Goal: Task Accomplishment & Management: Use online tool/utility

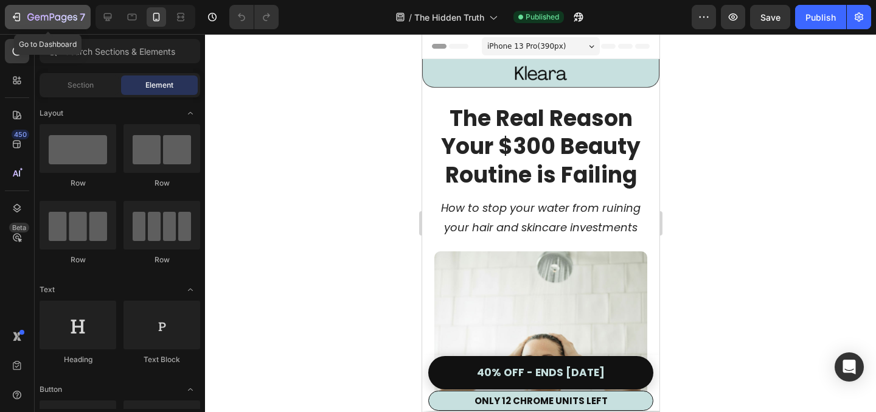
click at [21, 17] on icon "button" at bounding box center [16, 17] width 12 height 12
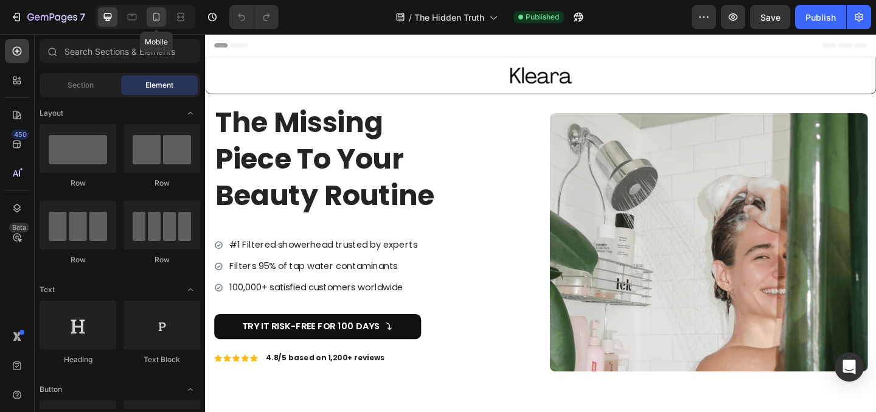
click at [159, 13] on icon at bounding box center [156, 17] width 7 height 9
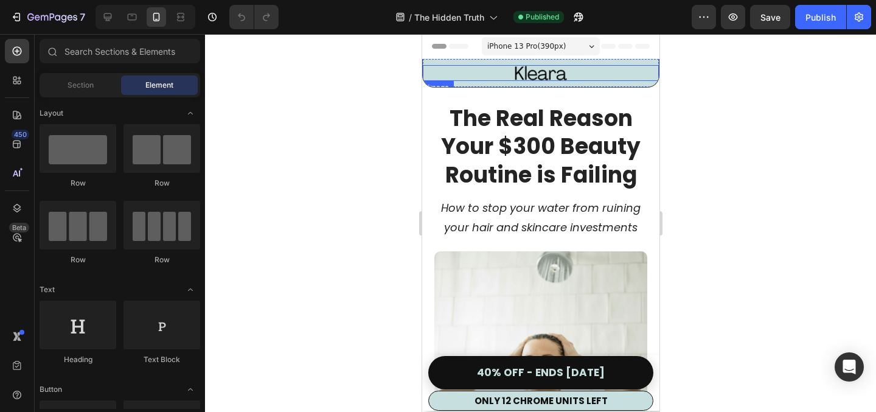
click at [525, 68] on img at bounding box center [540, 73] width 55 height 16
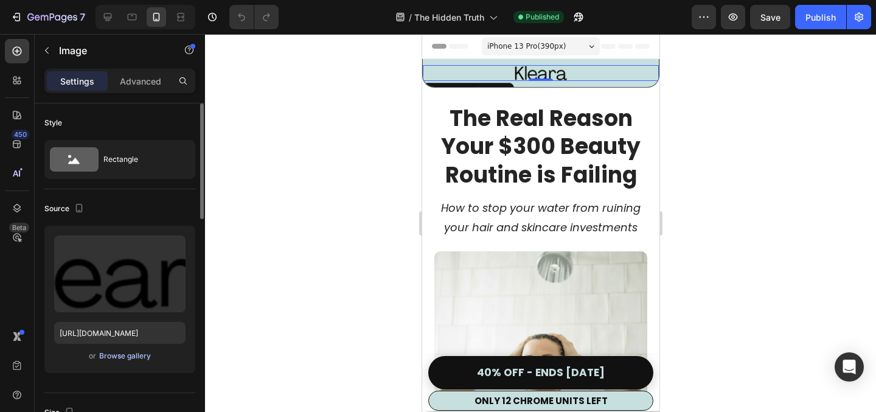
click at [128, 355] on div "Browse gallery" at bounding box center [125, 356] width 52 height 11
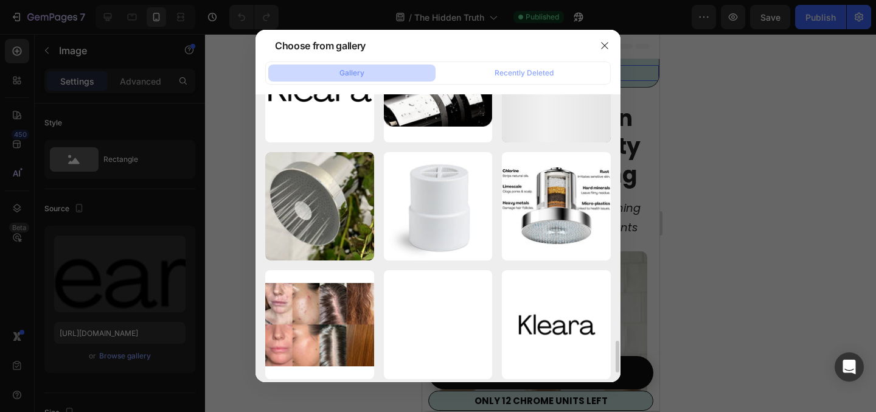
scroll to position [2100, 0]
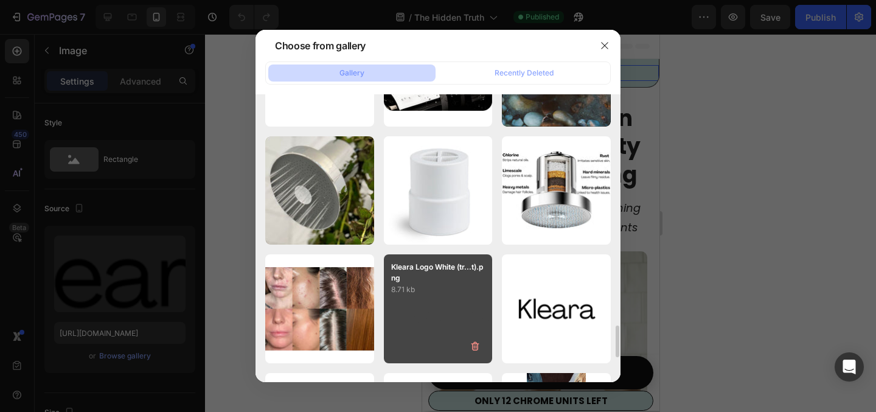
click at [458, 307] on div "Kleara Logo White (tr...t).png 8.71 kb" at bounding box center [438, 308] width 109 height 109
type input "https://cdn.shopify.com/s/files/1/0675/5228/0762/files/gempages_572648250075514…"
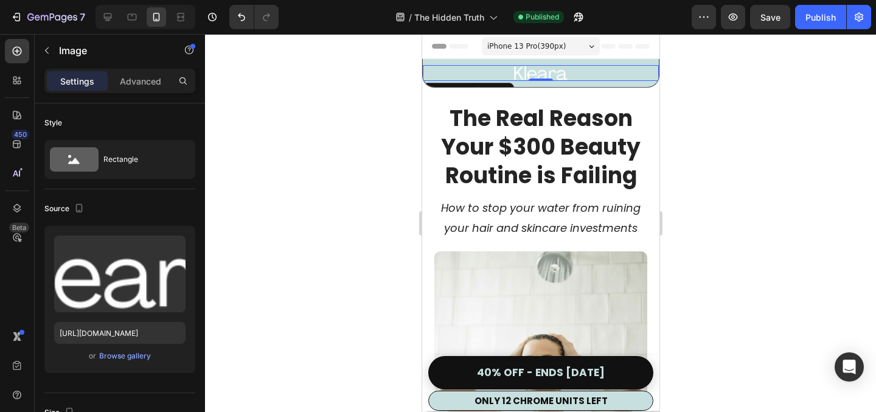
click at [348, 150] on div at bounding box center [540, 223] width 671 height 378
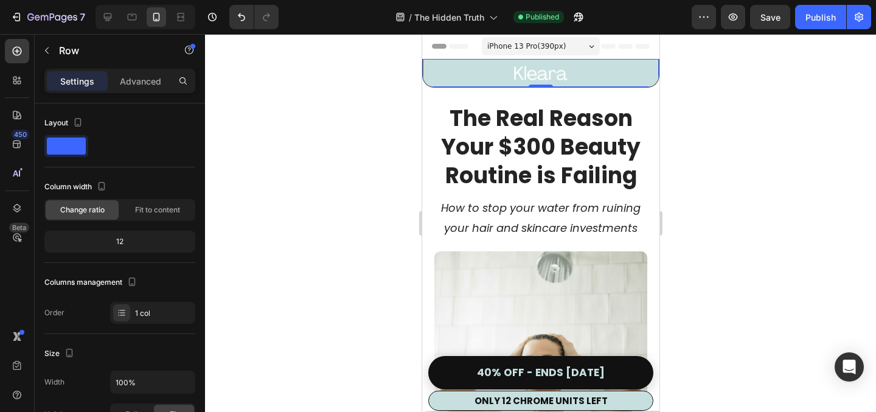
click at [460, 86] on div "Image Row 0" at bounding box center [540, 73] width 237 height 29
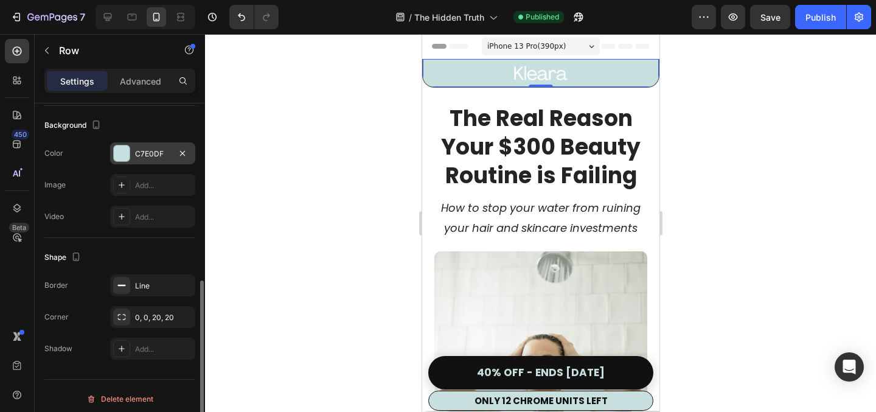
scroll to position [368, 0]
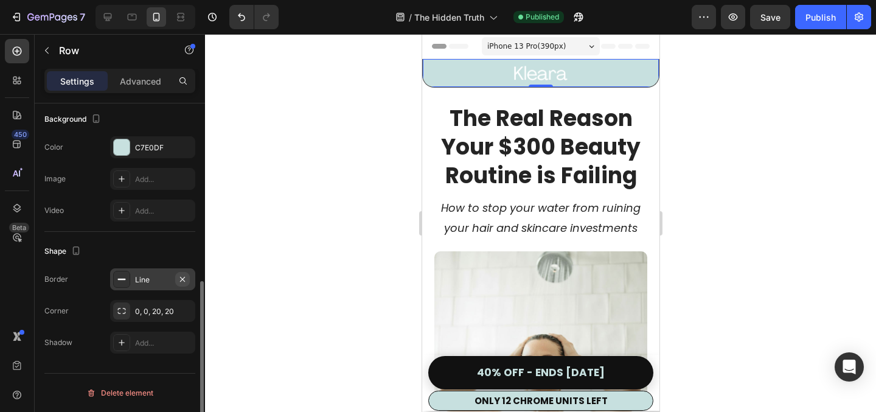
click at [184, 276] on icon "button" at bounding box center [182, 278] width 5 height 5
click at [314, 189] on div at bounding box center [540, 223] width 671 height 378
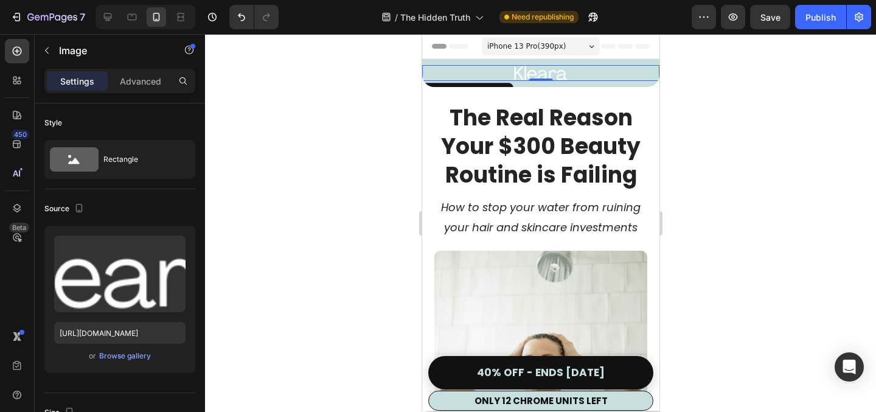
click at [553, 72] on img at bounding box center [540, 73] width 55 height 16
click at [117, 358] on div "Browse gallery" at bounding box center [125, 356] width 52 height 11
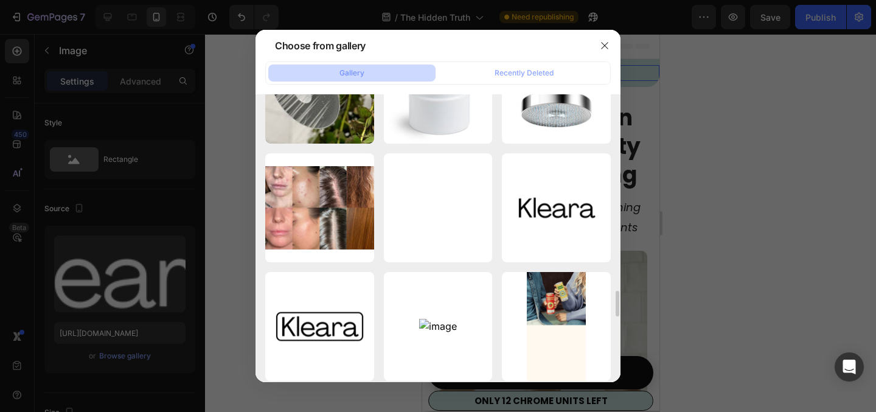
scroll to position [2201, 0]
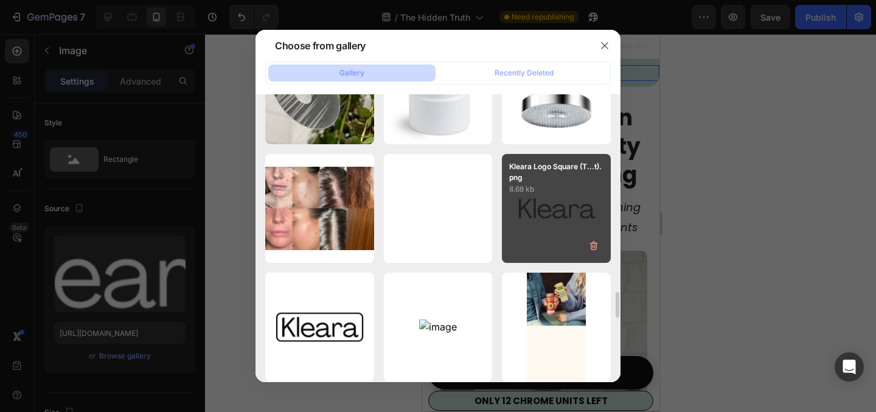
click at [526, 225] on div "Kleara Logo Square (T...t).png 8.68 kb" at bounding box center [556, 208] width 109 height 109
type input "https://cdn.shopify.com/s/files/1/0675/5228/0762/files/gempages_572648250075514…"
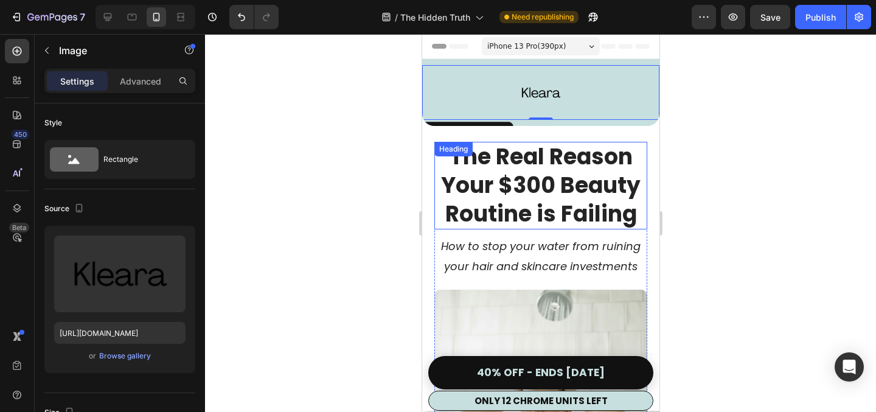
click at [356, 183] on div at bounding box center [540, 223] width 671 height 378
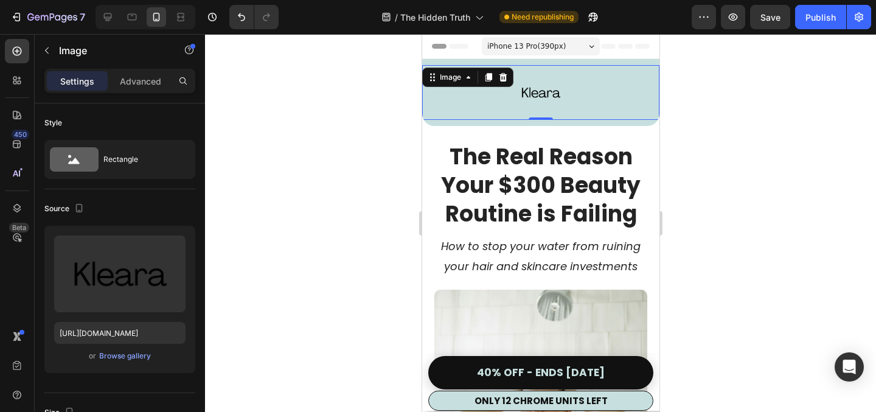
click at [582, 94] on link at bounding box center [540, 92] width 237 height 55
click at [133, 85] on p "Advanced" at bounding box center [140, 81] width 41 height 13
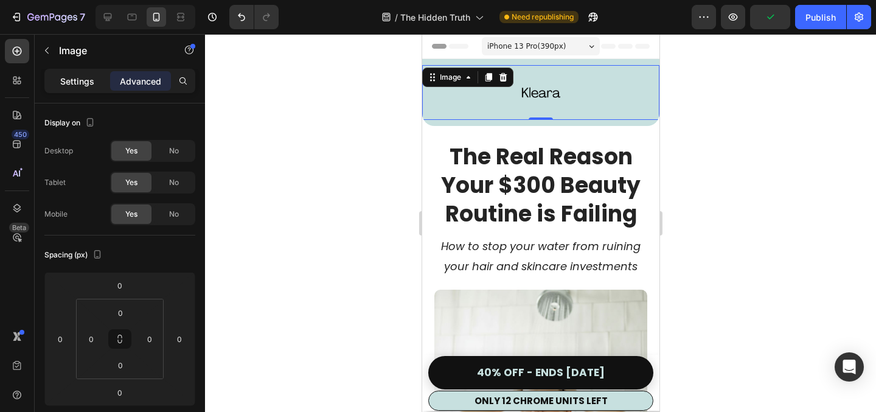
click at [89, 78] on p "Settings" at bounding box center [77, 81] width 34 height 13
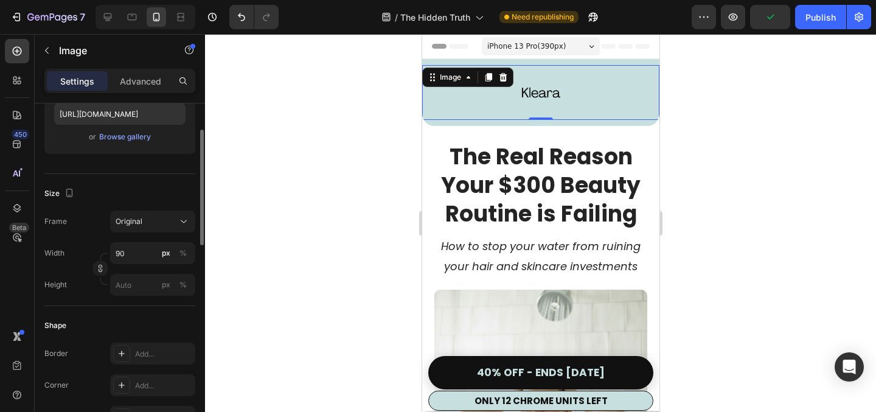
scroll to position [234, 0]
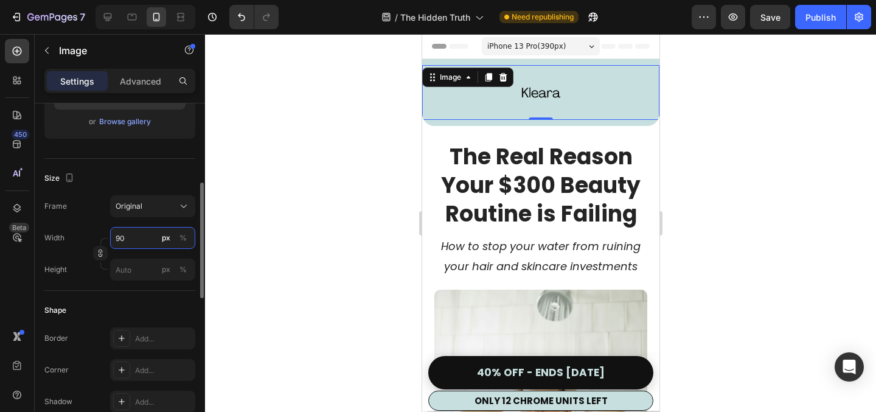
click at [139, 239] on input "90" at bounding box center [152, 238] width 85 height 22
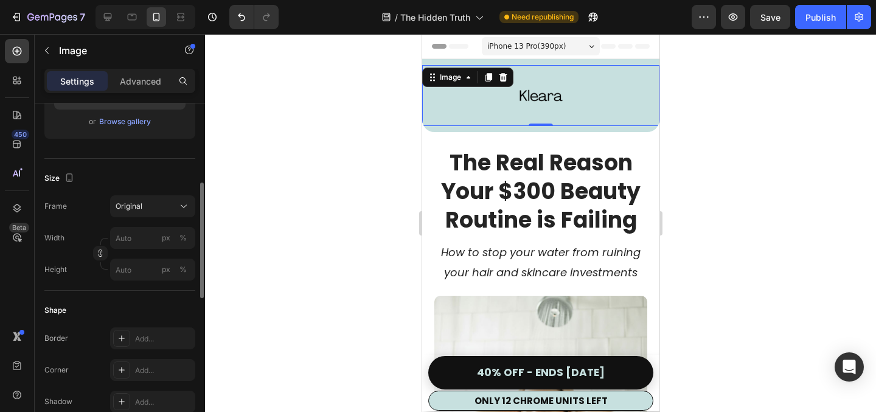
click at [140, 296] on div "Shape Border Add... Corner Add... Shadow Add..." at bounding box center [119, 357] width 151 height 132
click at [140, 274] on input "px %" at bounding box center [152, 270] width 85 height 22
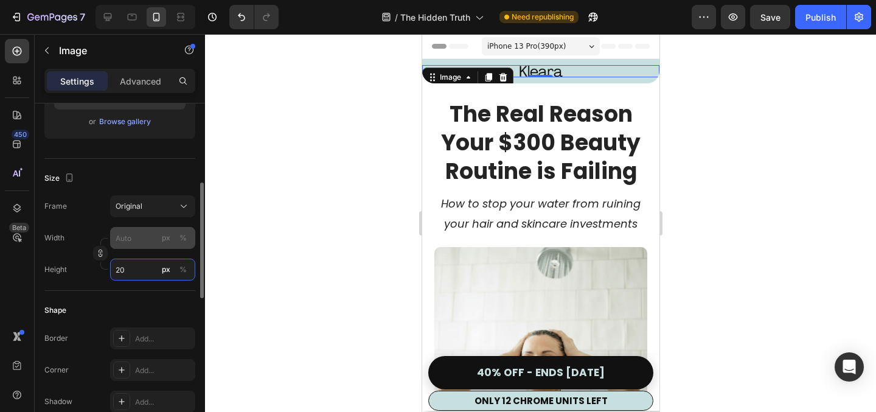
type input "20"
click at [152, 240] on input "px %" at bounding box center [152, 238] width 85 height 22
click at [172, 167] on div "Size Frame Original Width px % Height 20 px %" at bounding box center [119, 225] width 151 height 132
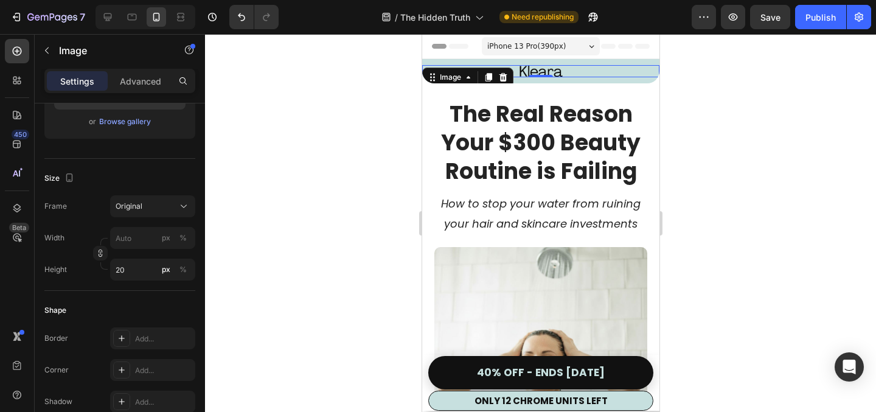
click at [348, 119] on div at bounding box center [540, 223] width 671 height 378
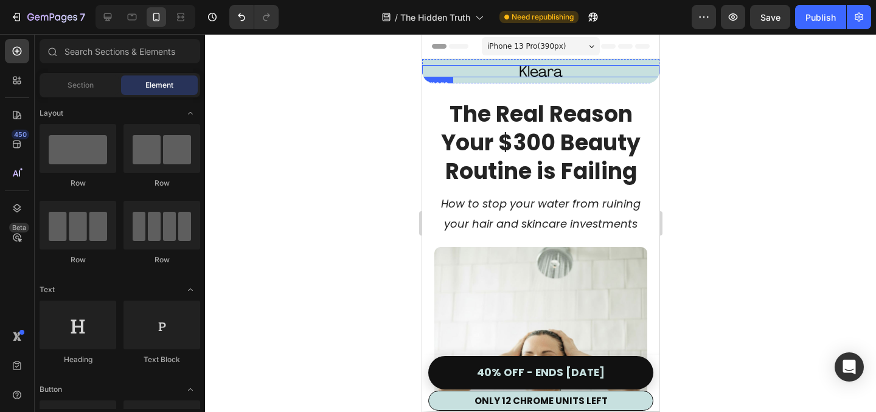
click at [547, 69] on img at bounding box center [540, 71] width 61 height 12
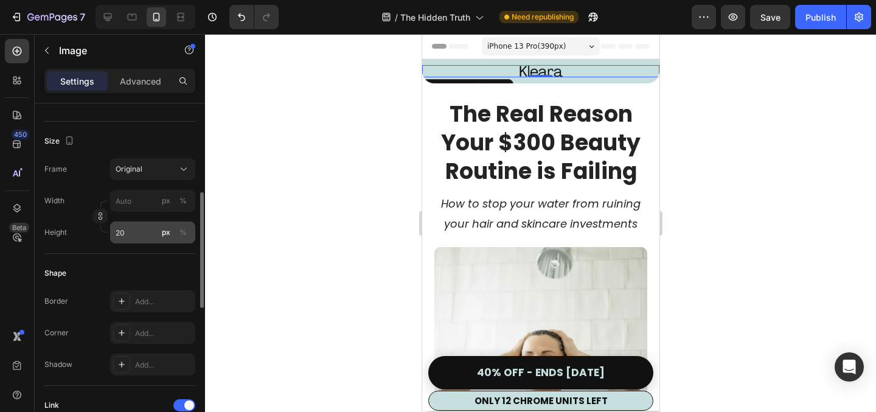
scroll to position [271, 0]
click at [147, 236] on input "20" at bounding box center [152, 233] width 85 height 22
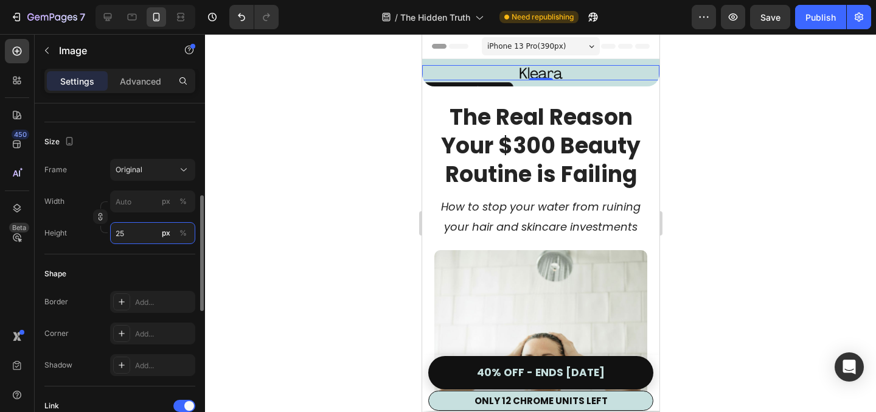
type input "2"
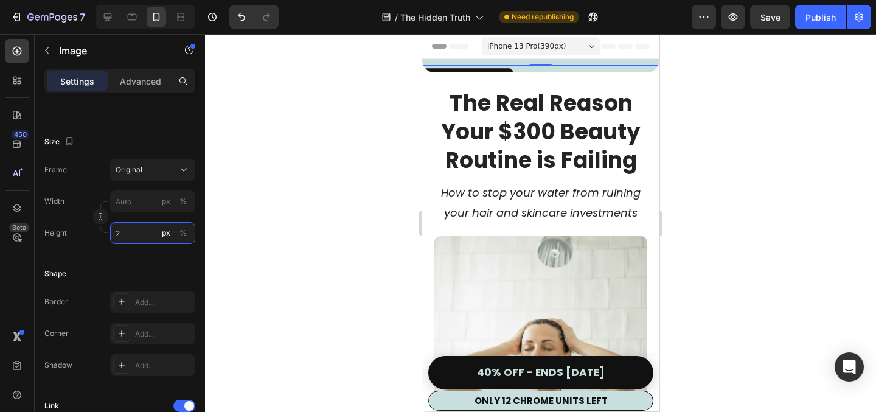
type input "2"
click at [319, 210] on div at bounding box center [540, 223] width 671 height 378
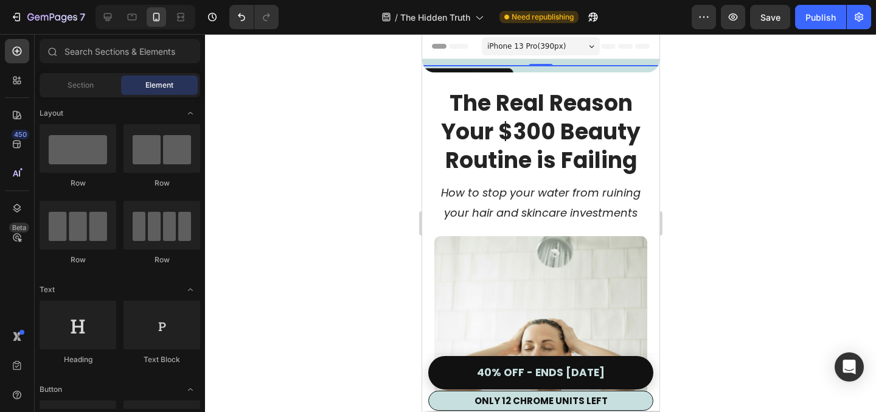
click at [521, 65] on img at bounding box center [540, 65] width 61 height 1
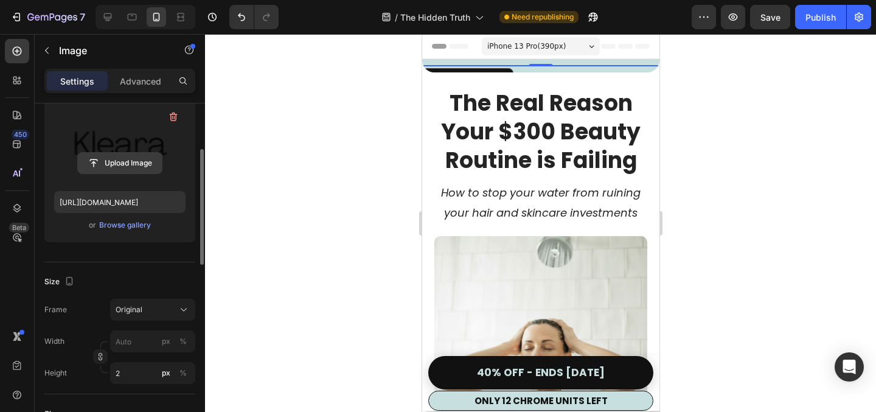
scroll to position [132, 0]
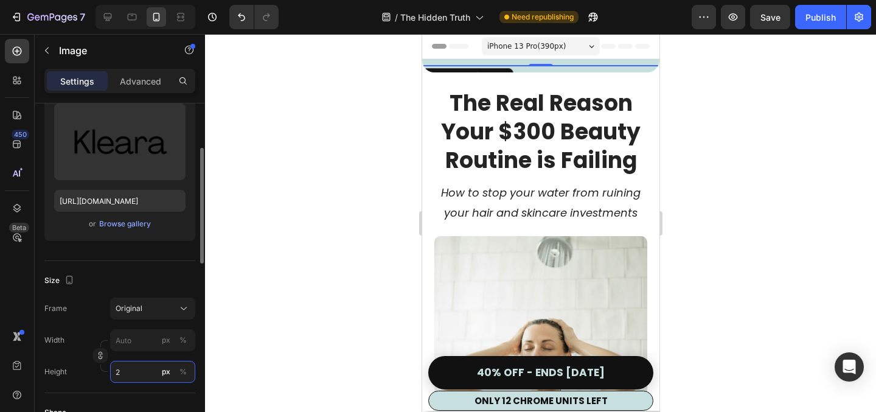
click at [135, 372] on input "2" at bounding box center [152, 372] width 85 height 22
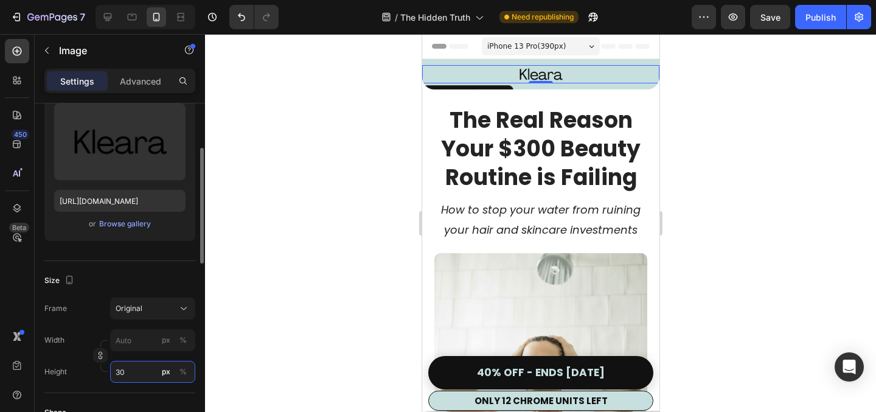
type input "30"
click at [169, 251] on div "Source Upload Image https://cdn.shopify.com/s/files/1/0675/5228/0762/files/gemp…" at bounding box center [119, 159] width 151 height 204
click at [339, 200] on div at bounding box center [540, 223] width 671 height 378
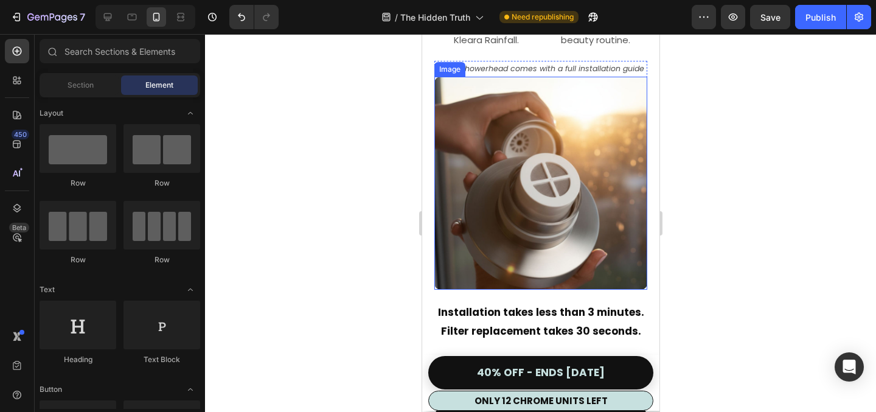
scroll to position [5000, 0]
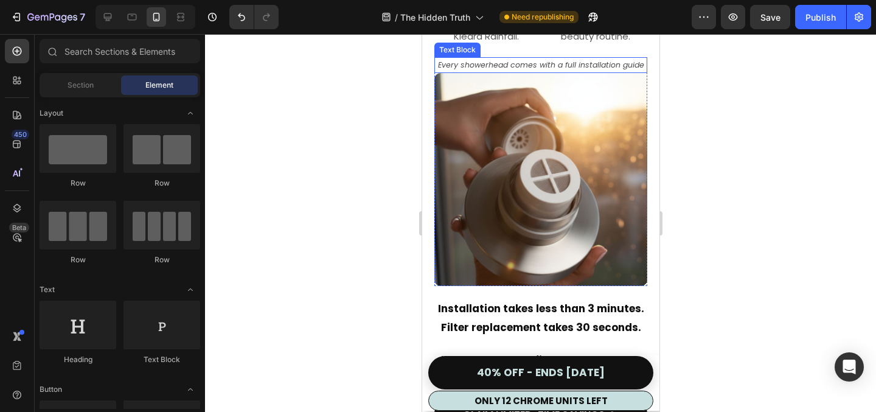
click at [526, 72] on p "Every showerhead comes with a full installation guide" at bounding box center [540, 65] width 211 height 14
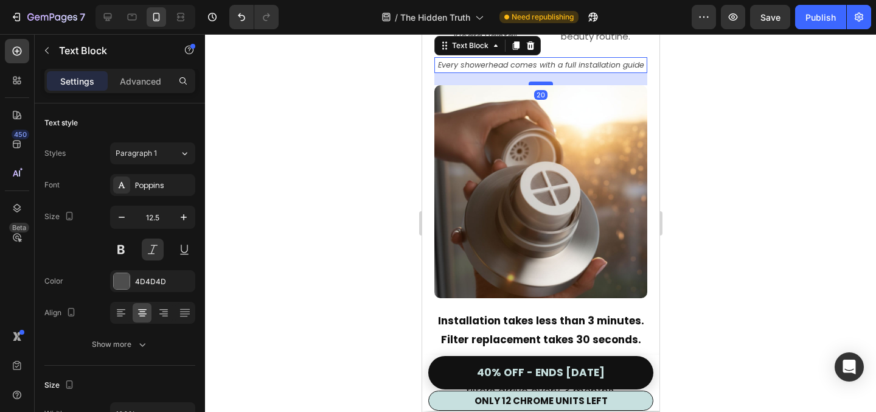
drag, startPoint x: 547, startPoint y: 157, endPoint x: 548, endPoint y: 169, distance: 12.3
click at [548, 85] on div at bounding box center [540, 84] width 24 height 4
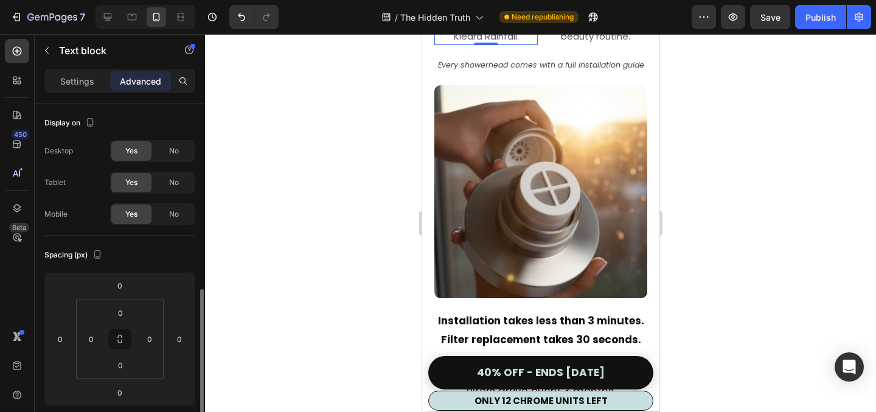
click at [536, 45] on div "Screw on your new Kleara Rainfall." at bounding box center [485, 30] width 103 height 30
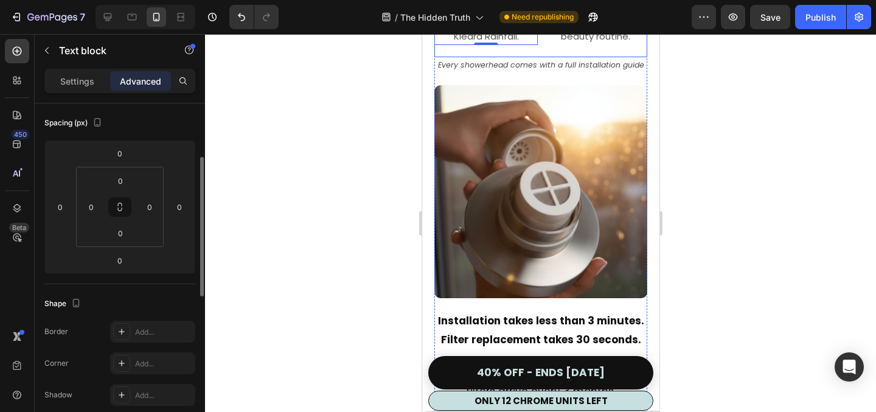
click at [539, 57] on div "Image Attach Heading Screw on your new Kleara Rainfall. Text block 0 Row Image …" at bounding box center [540, 19] width 213 height 75
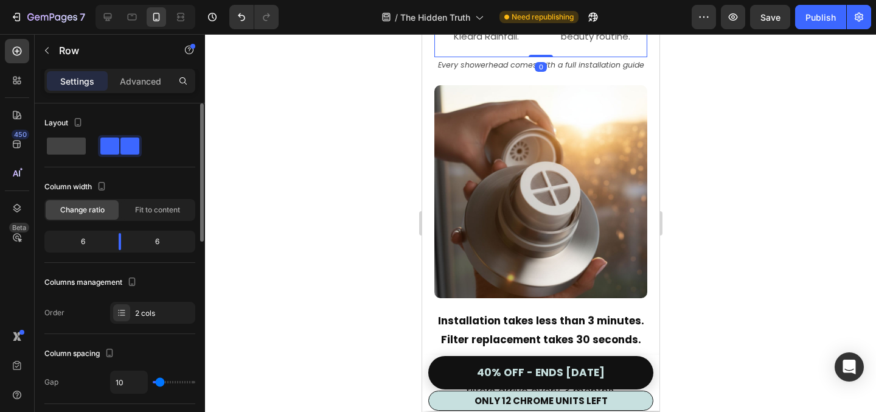
click at [372, 203] on div at bounding box center [540, 223] width 671 height 378
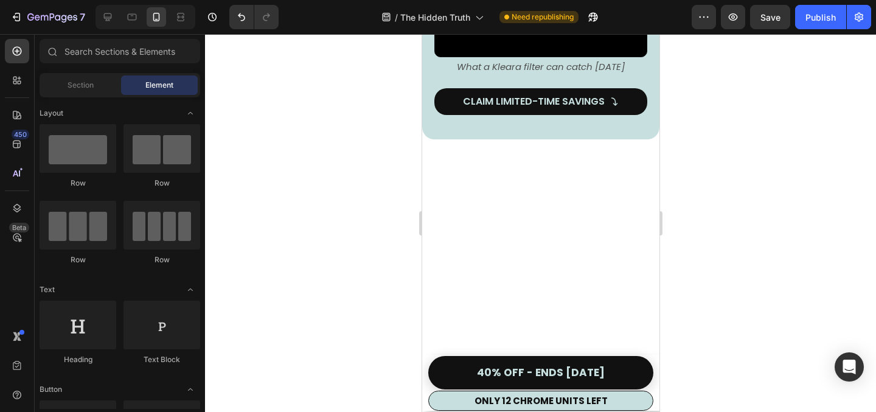
scroll to position [2752, 0]
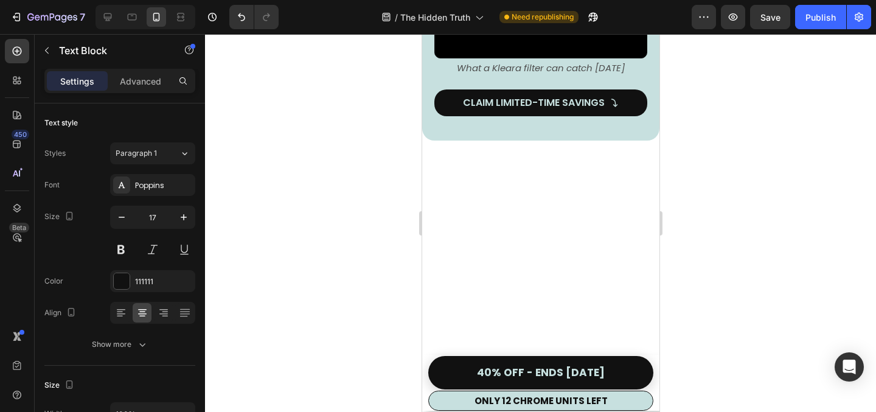
click at [297, 215] on div at bounding box center [540, 223] width 671 height 378
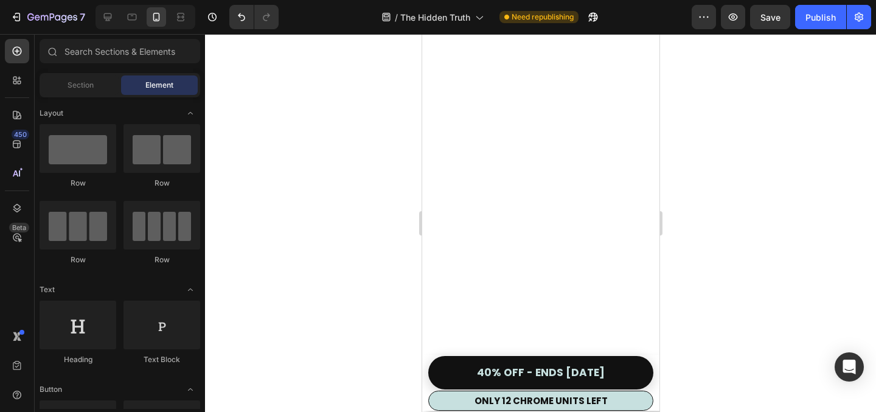
scroll to position [4221, 0]
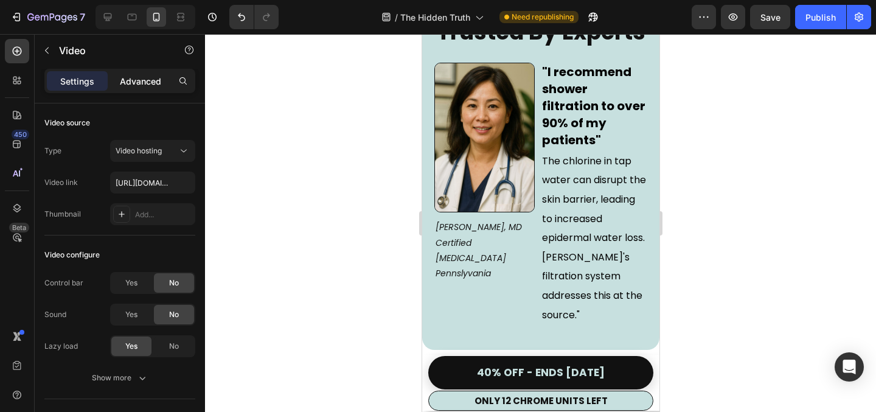
click at [142, 88] on div "Advanced" at bounding box center [140, 80] width 61 height 19
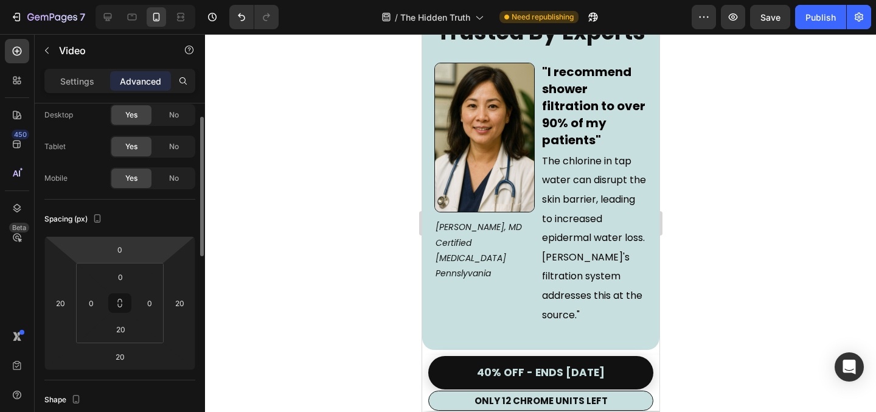
scroll to position [37, 0]
click at [119, 334] on input "20" at bounding box center [120, 329] width 24 height 18
type input "0"
click at [153, 223] on div "Spacing (px)" at bounding box center [119, 218] width 151 height 19
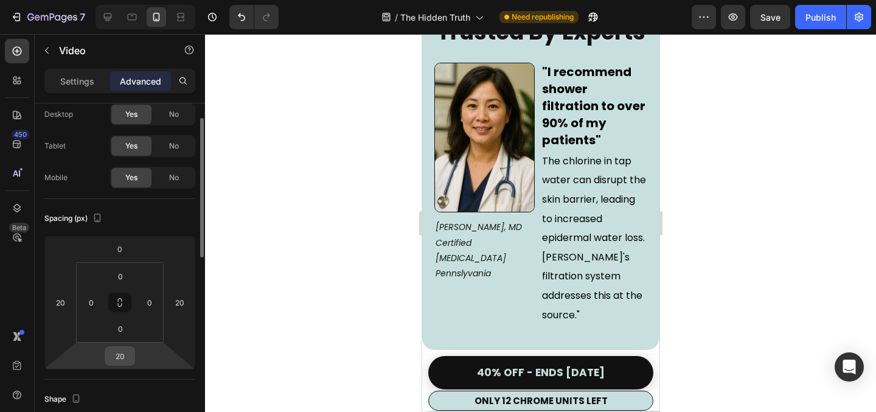
click at [130, 352] on input "20" at bounding box center [120, 356] width 24 height 18
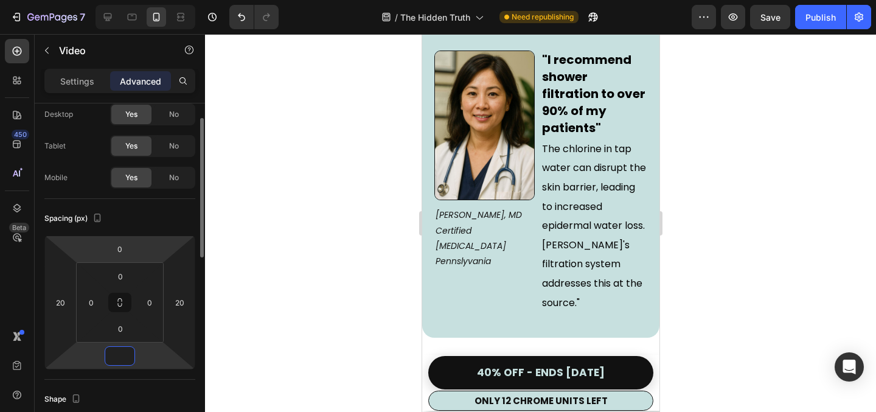
type input "0"
click at [170, 222] on div "Spacing (px)" at bounding box center [119, 218] width 151 height 19
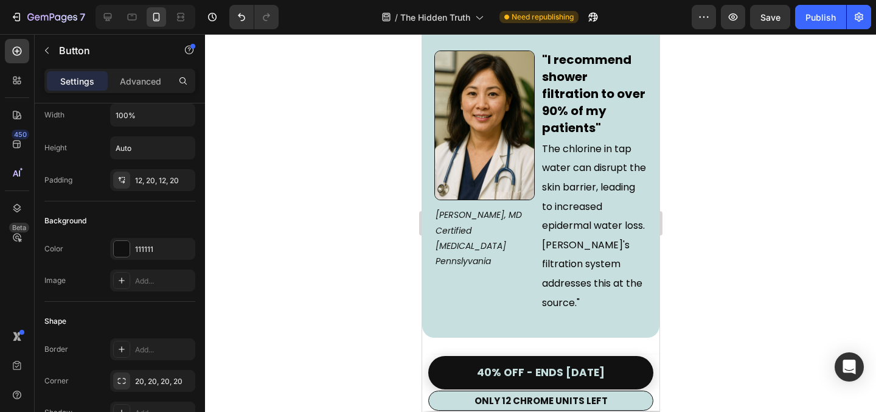
scroll to position [0, 0]
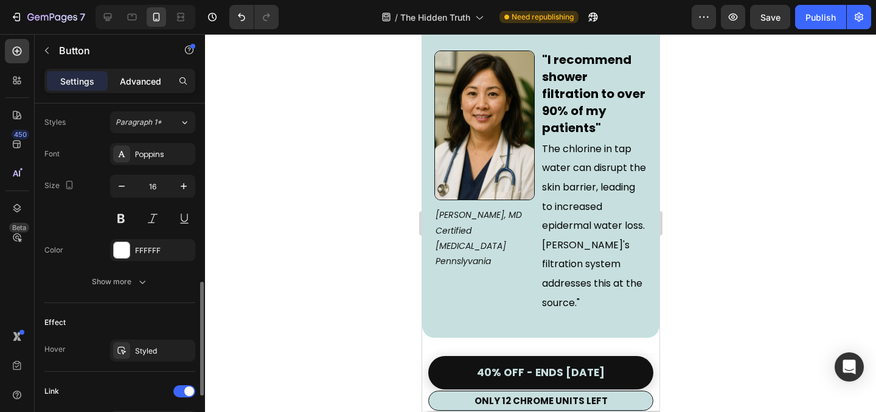
click at [134, 77] on p "Advanced" at bounding box center [140, 81] width 41 height 13
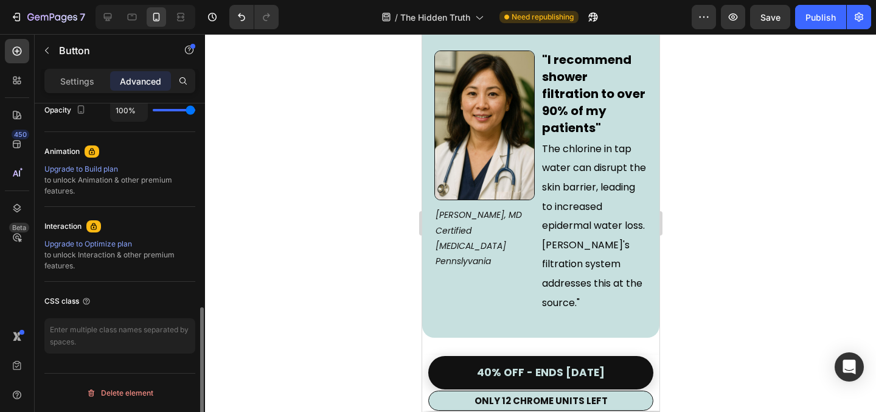
scroll to position [501, 0]
click at [78, 83] on p "Settings" at bounding box center [77, 81] width 34 height 13
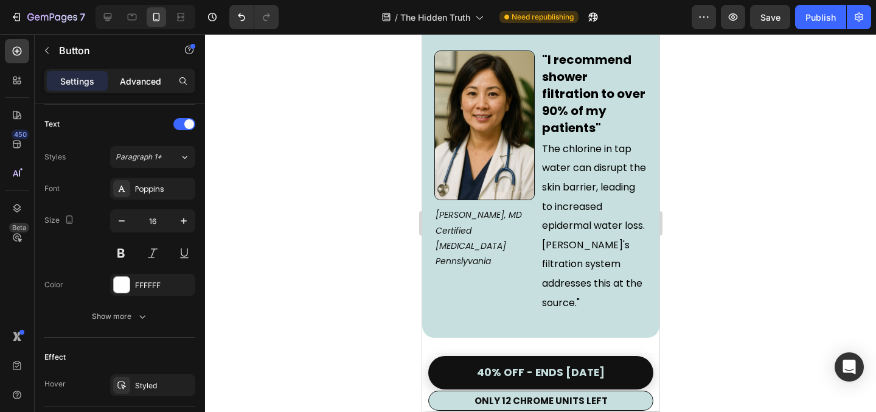
click at [133, 80] on p "Advanced" at bounding box center [140, 81] width 41 height 13
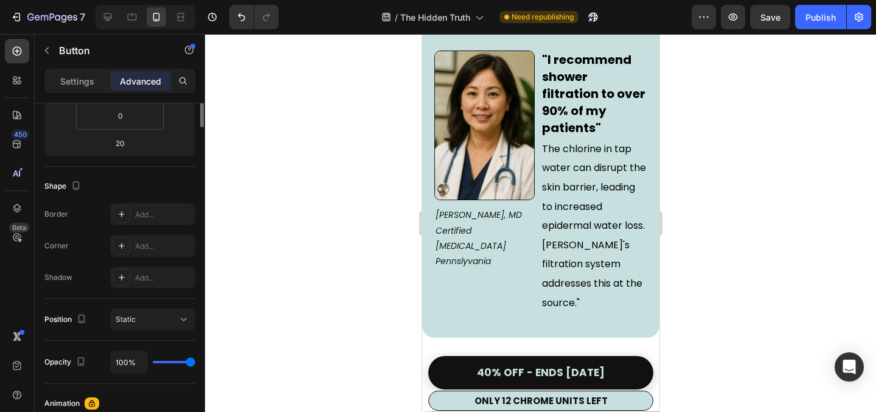
scroll to position [0, 0]
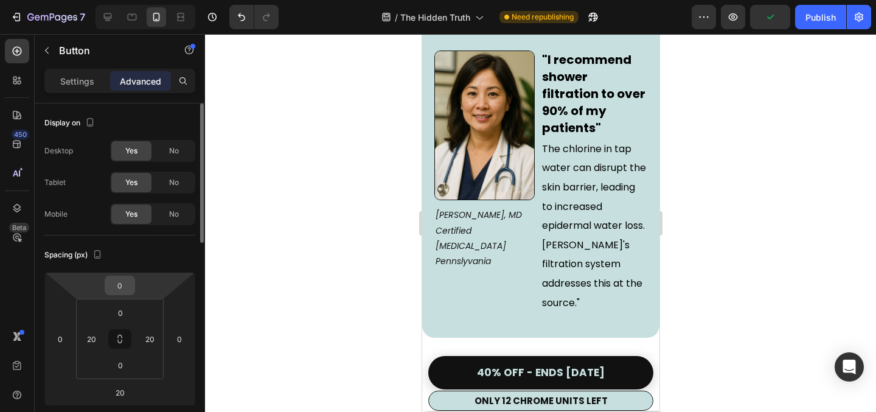
click at [125, 290] on input "0" at bounding box center [120, 285] width 24 height 18
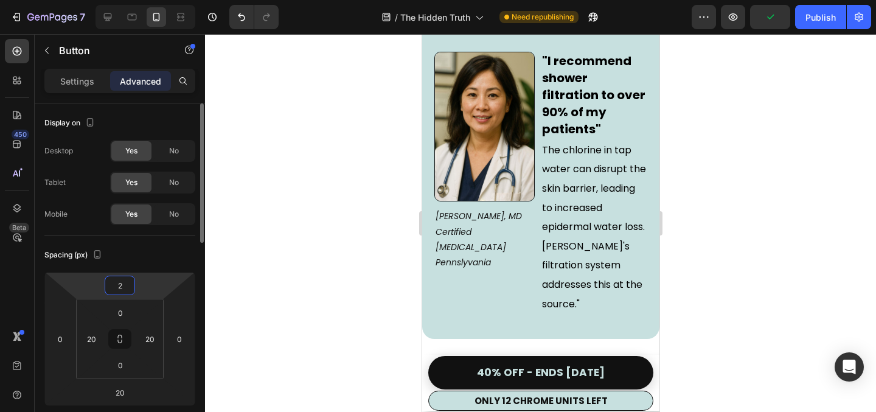
type input "20"
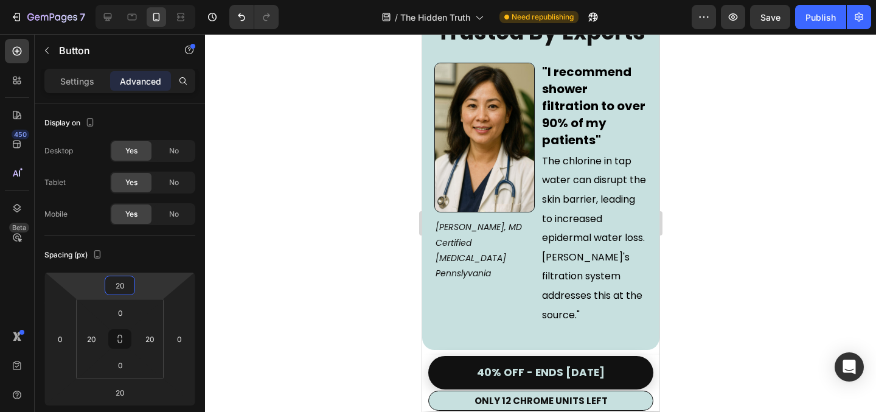
click at [326, 246] on div at bounding box center [540, 223] width 671 height 378
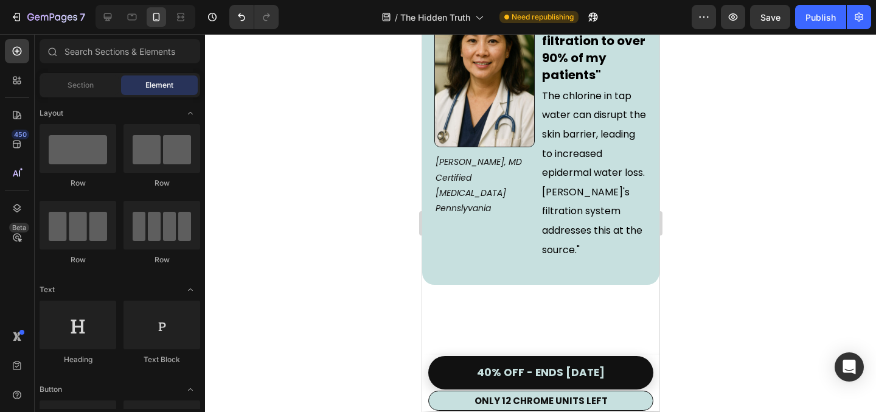
scroll to position [4287, 0]
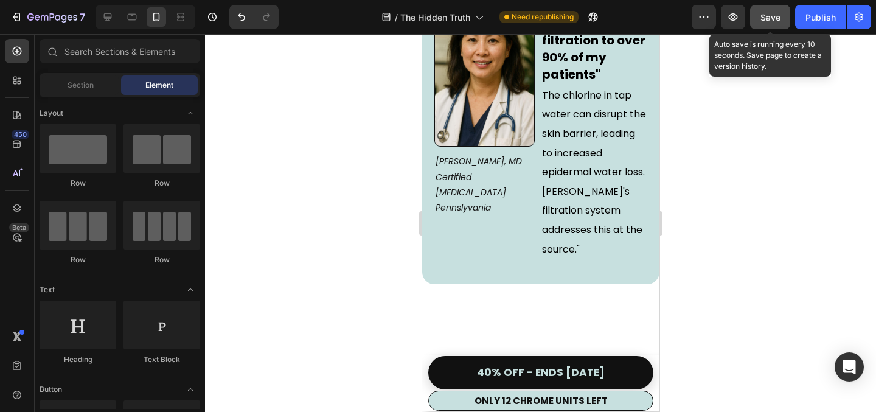
drag, startPoint x: 767, startPoint y: 19, endPoint x: 155, endPoint y: 117, distance: 620.6
click at [767, 19] on span "Save" at bounding box center [771, 17] width 20 height 10
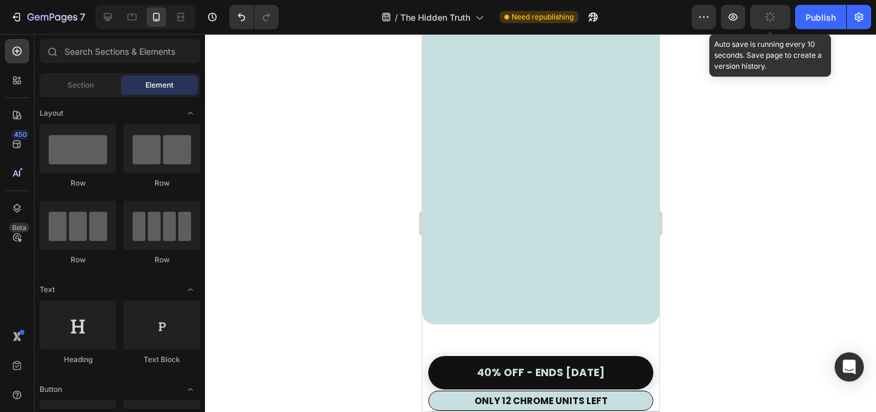
scroll to position [4097, 0]
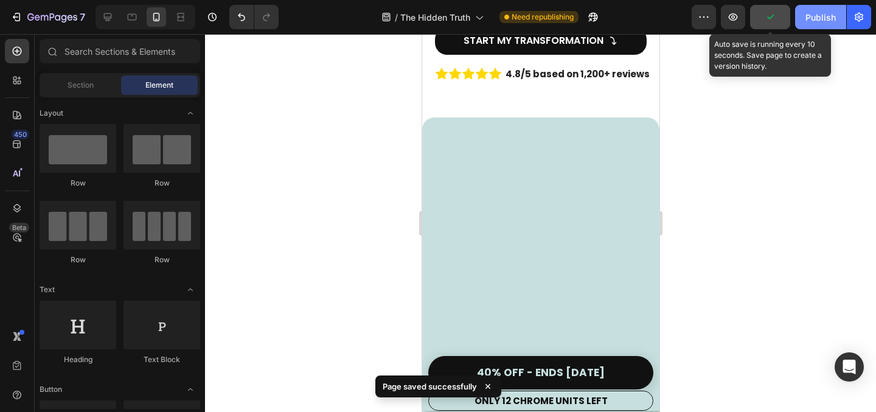
click at [813, 15] on div "Publish" at bounding box center [821, 17] width 30 height 13
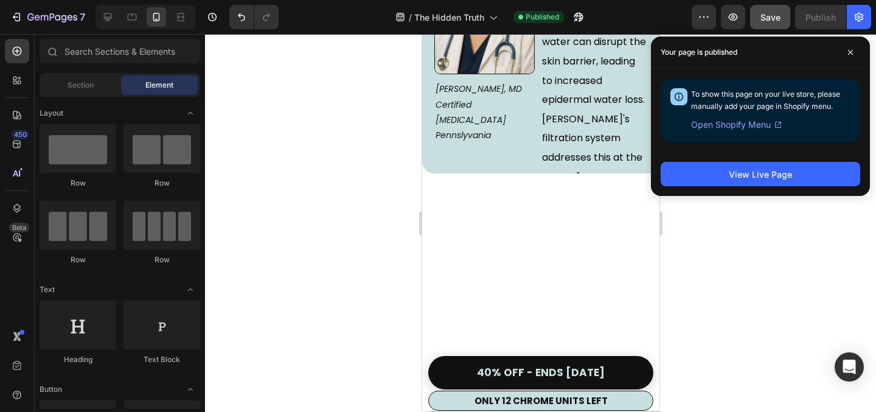
scroll to position [4627, 0]
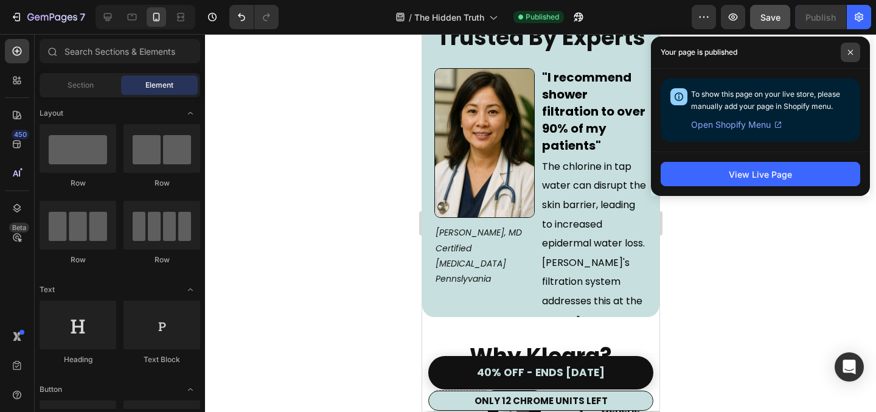
click at [856, 51] on span at bounding box center [850, 52] width 19 height 19
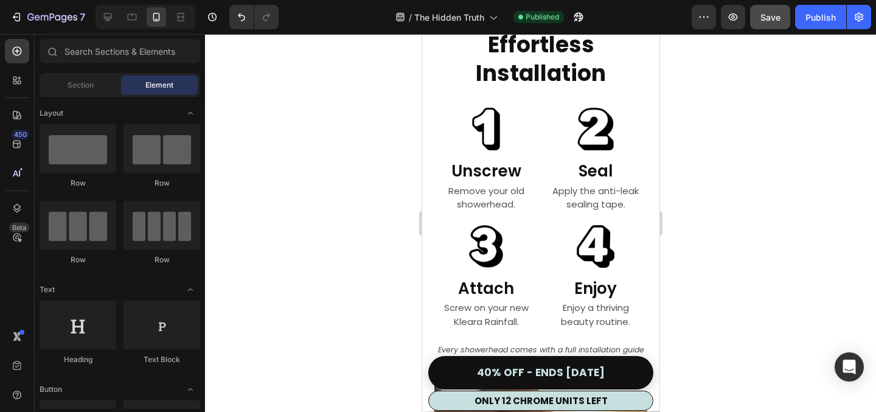
scroll to position [5673, 0]
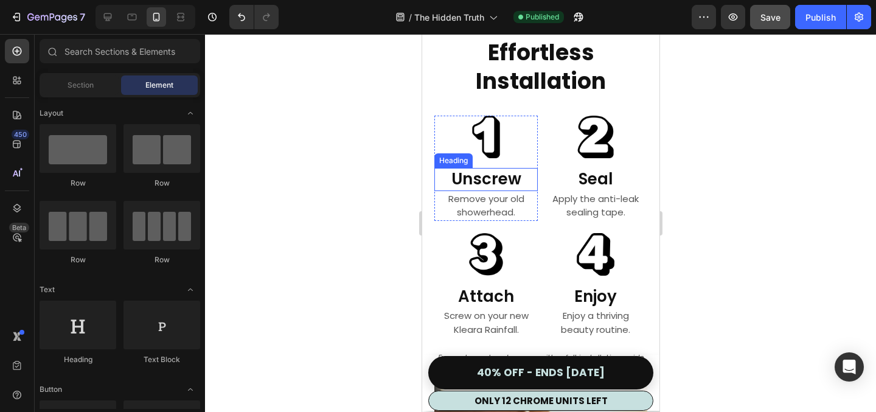
click at [481, 180] on h3 "Unscrew" at bounding box center [485, 179] width 103 height 23
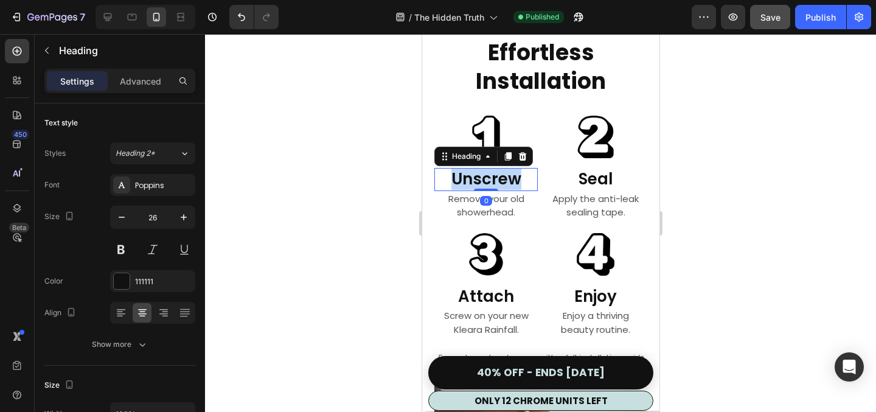
click at [481, 180] on h3 "Unscrew" at bounding box center [485, 179] width 103 height 23
click at [481, 180] on p "Unscrew" at bounding box center [485, 179] width 101 height 21
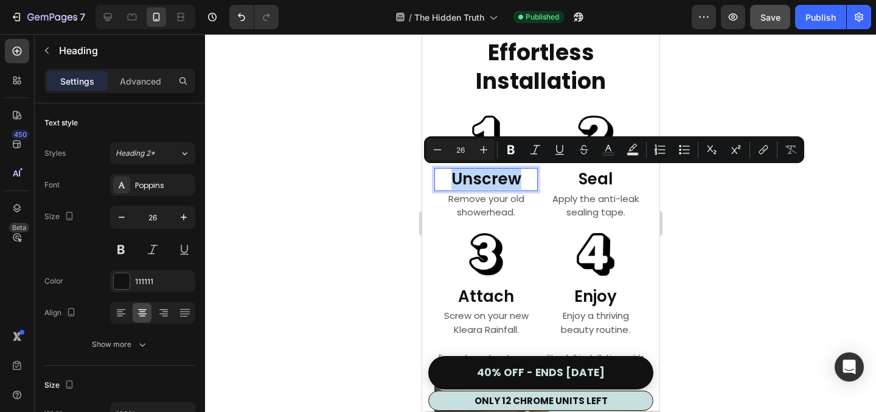
copy p "Unscrew"
click at [338, 156] on div at bounding box center [540, 223] width 671 height 378
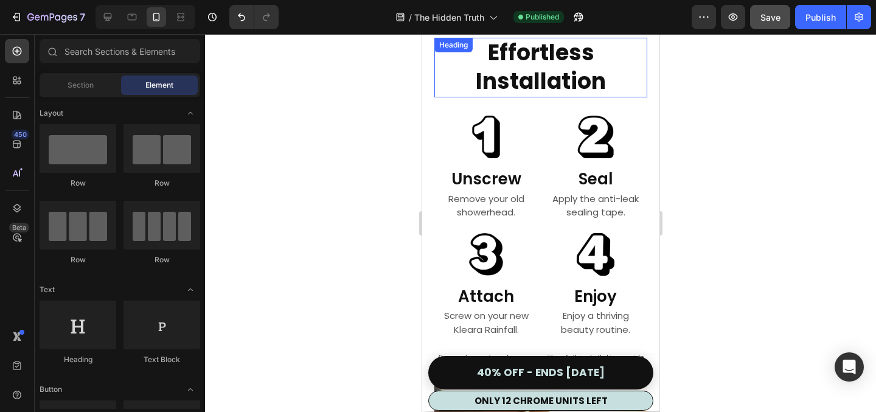
click at [534, 68] on h2 "Effortless Installation" at bounding box center [540, 68] width 213 height 60
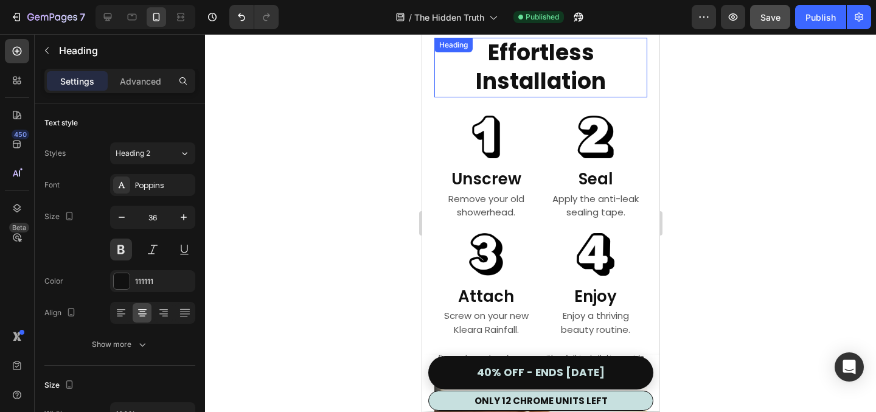
click at [534, 68] on h2 "Effortless Installation" at bounding box center [540, 68] width 213 height 60
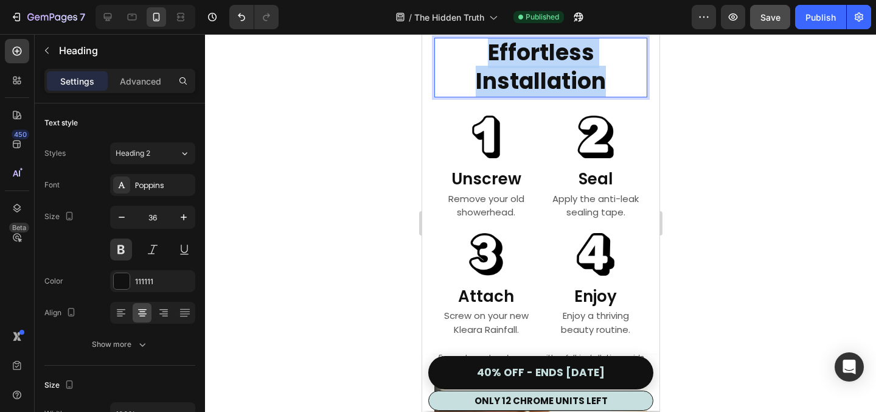
click at [534, 68] on p "Effortless Installation" at bounding box center [540, 67] width 211 height 57
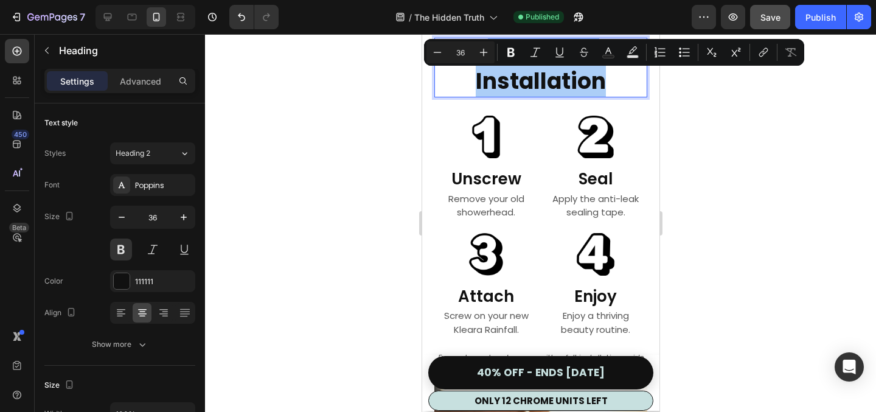
click at [383, 99] on div at bounding box center [540, 223] width 671 height 378
